Goal: Browse casually

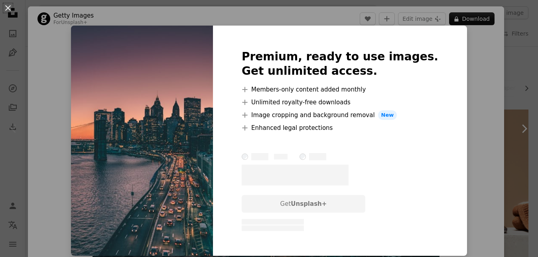
scroll to position [32, 0]
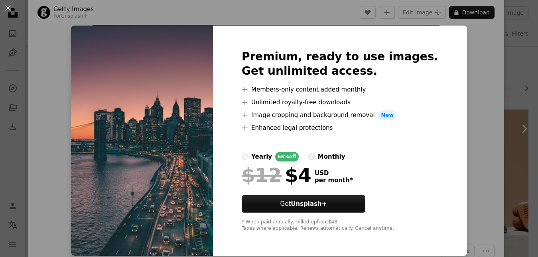
click at [261, 83] on div at bounding box center [340, 81] width 197 height 6
click at [205, 89] on img at bounding box center [142, 141] width 142 height 230
click at [9, 8] on button "An X shape" at bounding box center [8, 8] width 10 height 10
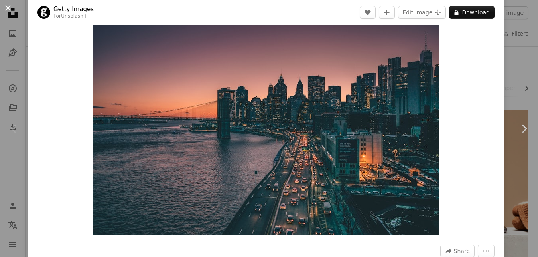
click at [7, 6] on button "An X shape" at bounding box center [8, 8] width 10 height 10
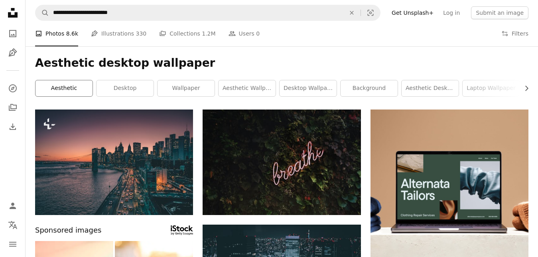
click at [72, 89] on link "aesthetic" at bounding box center [64, 88] width 57 height 16
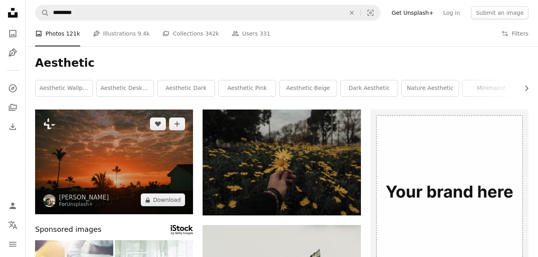
click at [140, 158] on img at bounding box center [114, 161] width 158 height 105
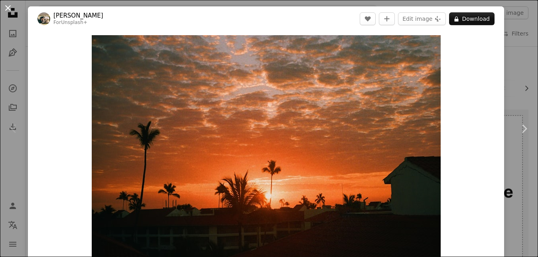
click at [10, 6] on button "An X shape" at bounding box center [8, 8] width 10 height 10
